Goal: Find specific page/section: Find specific page/section

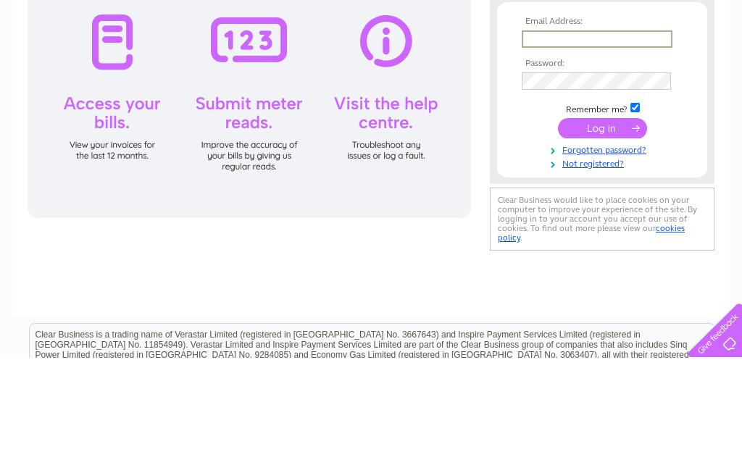
type input "[EMAIL_ADDRESS][PERSON_NAME][DOMAIN_NAME]"
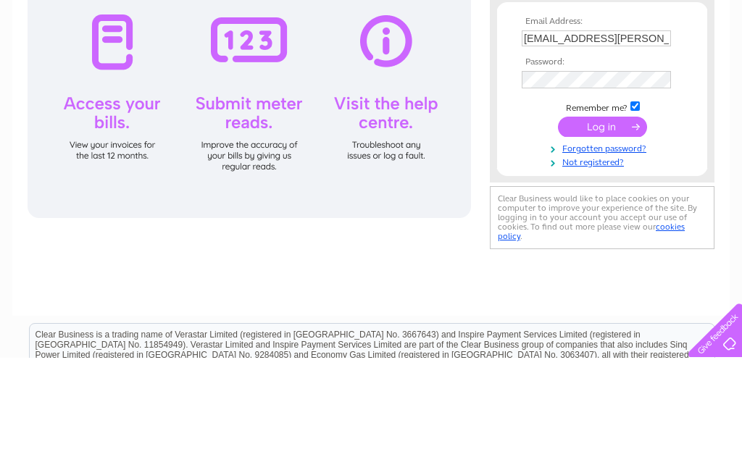
click at [602, 228] on input "submit" at bounding box center [602, 226] width 89 height 20
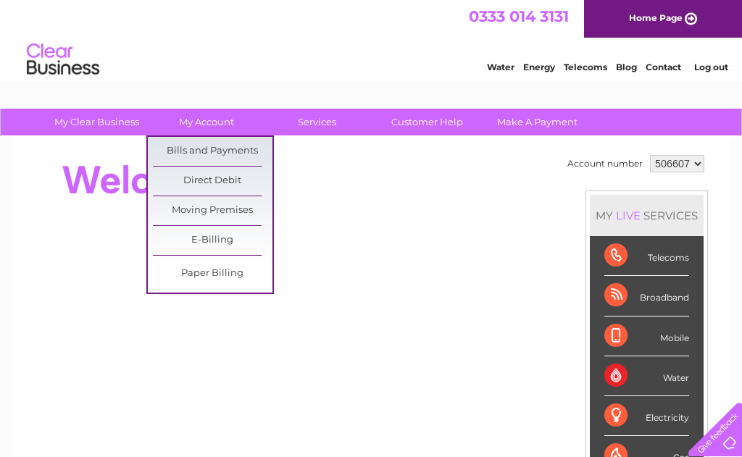
click at [259, 148] on link "Bills and Payments" at bounding box center [213, 151] width 120 height 29
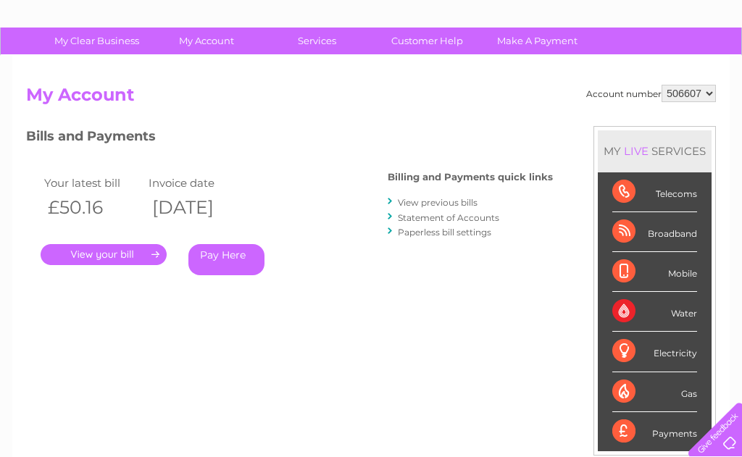
scroll to position [95, 0]
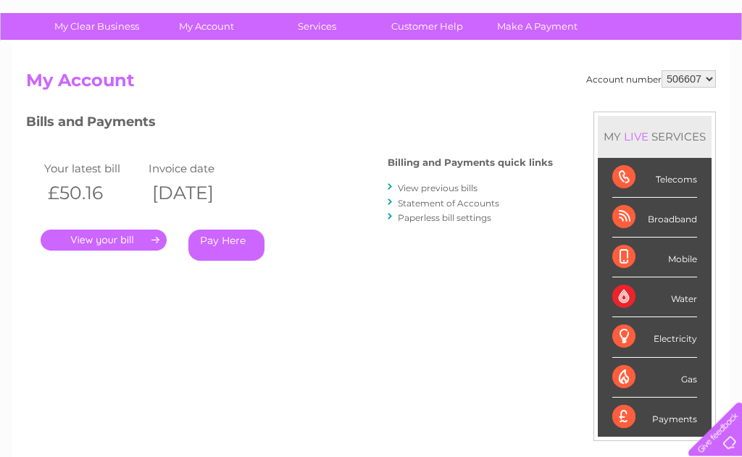
click at [664, 217] on div "Broadband" at bounding box center [654, 218] width 85 height 40
click at [677, 214] on div "Broadband" at bounding box center [654, 218] width 85 height 40
click at [621, 217] on div "Broadband" at bounding box center [654, 218] width 85 height 40
click at [620, 224] on div "Broadband" at bounding box center [654, 218] width 85 height 40
click at [621, 177] on div "Telecoms" at bounding box center [654, 179] width 85 height 40
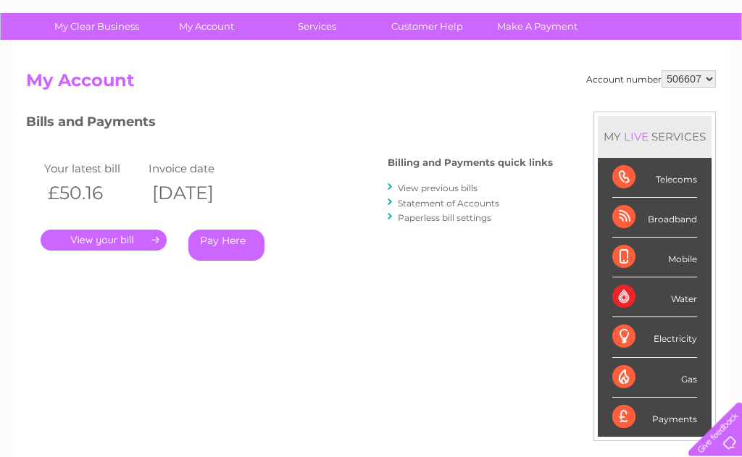
click at [622, 172] on div "Telecoms" at bounding box center [654, 179] width 85 height 40
click at [127, 231] on link "." at bounding box center [104, 240] width 126 height 21
